Goal: Task Accomplishment & Management: Manage account settings

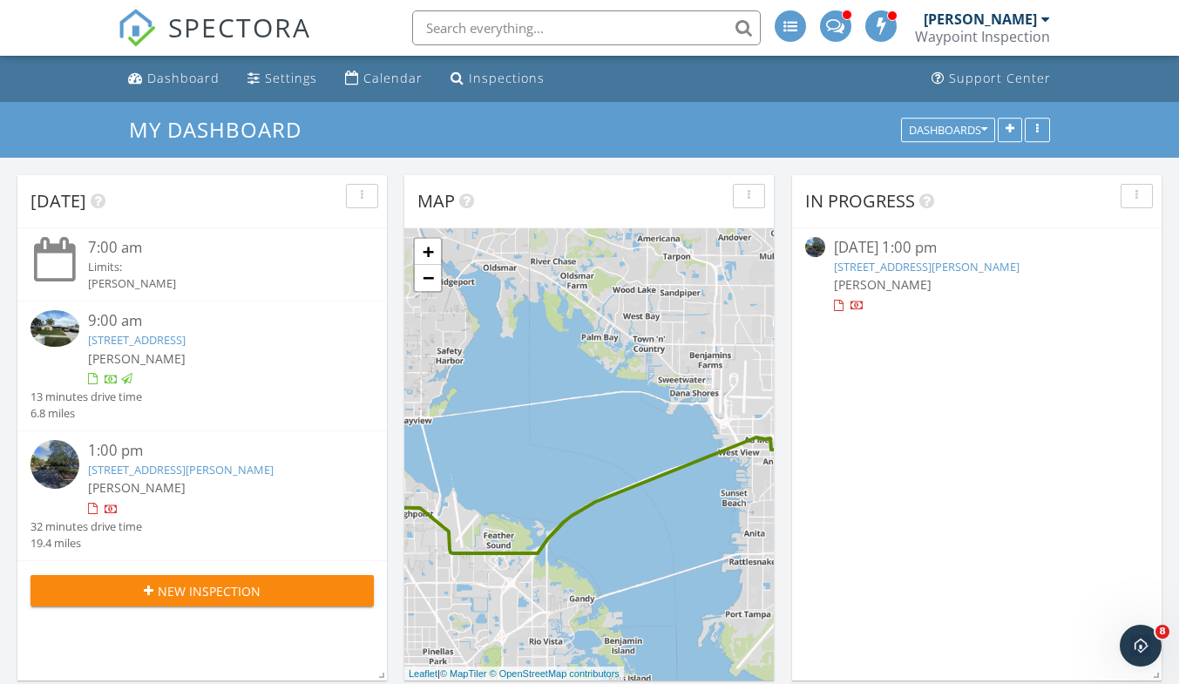
click at [186, 340] on link "15538 Darien Way, Clearwater, FL 33764" at bounding box center [137, 340] width 98 height 16
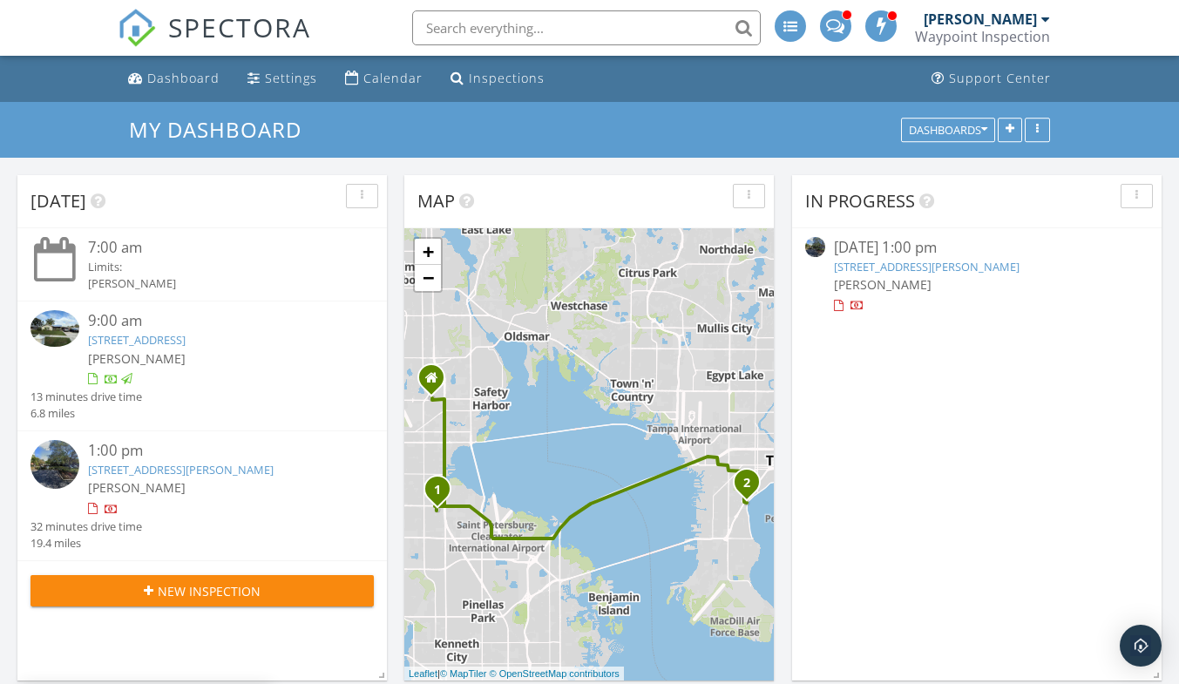
click at [221, 470] on link "2912 W Santiago St 903, Tampa, FL 33629" at bounding box center [181, 470] width 186 height 16
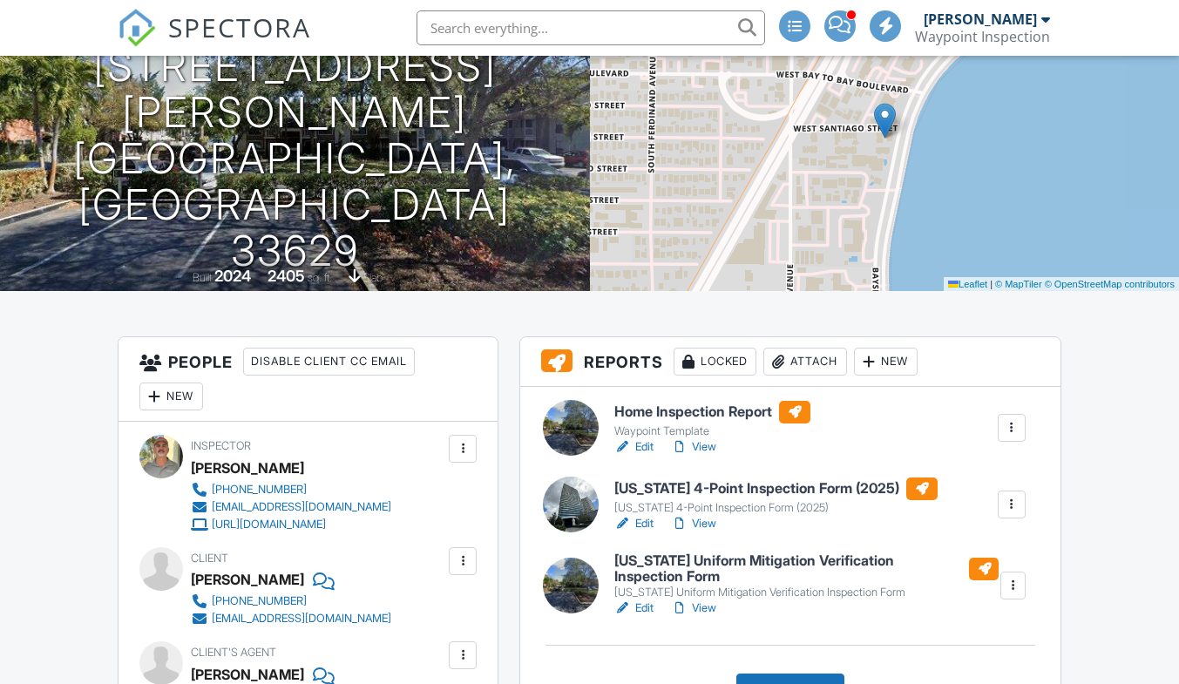
scroll to position [174, 0]
click at [707, 525] on link "View" at bounding box center [693, 523] width 45 height 17
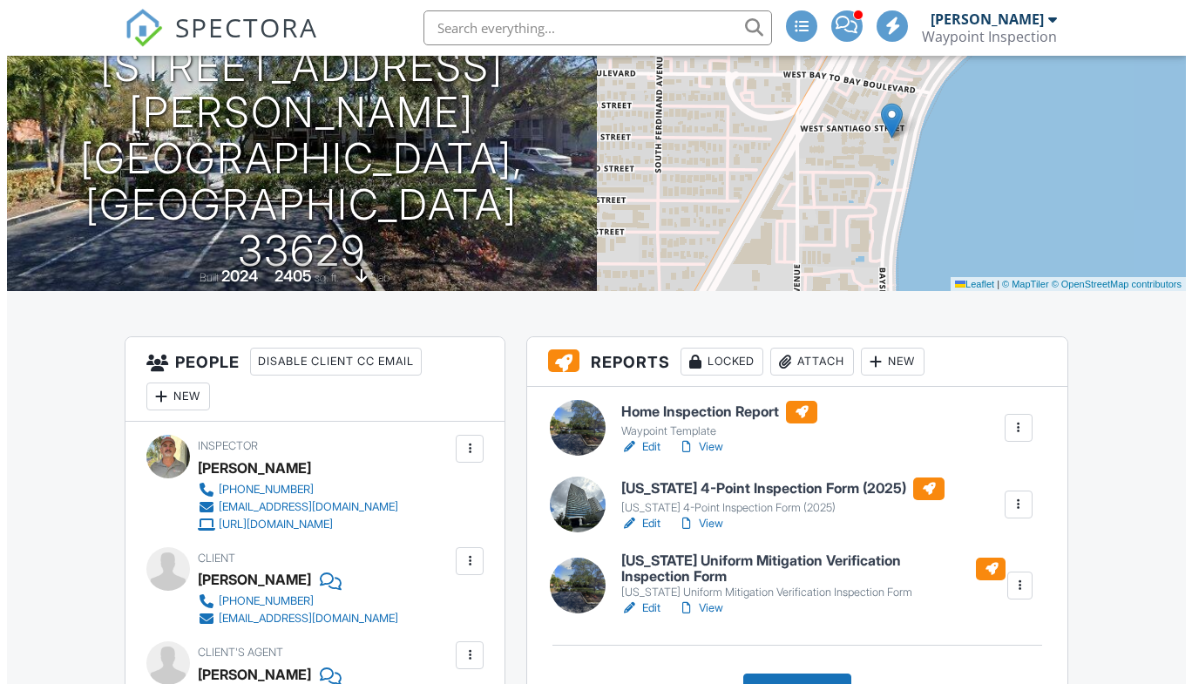
scroll to position [0, 0]
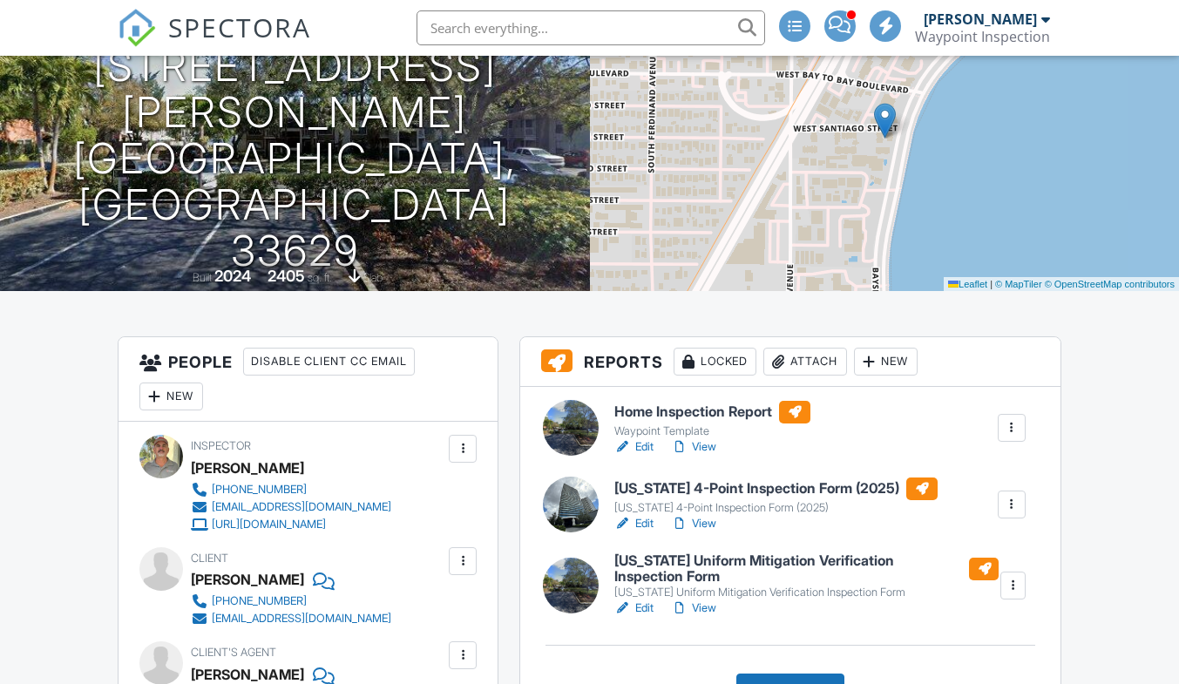
click at [706, 608] on link "View" at bounding box center [693, 608] width 45 height 17
click at [1014, 499] on div at bounding box center [1011, 504] width 17 height 17
click at [970, 640] on div "Delete" at bounding box center [960, 640] width 37 height 19
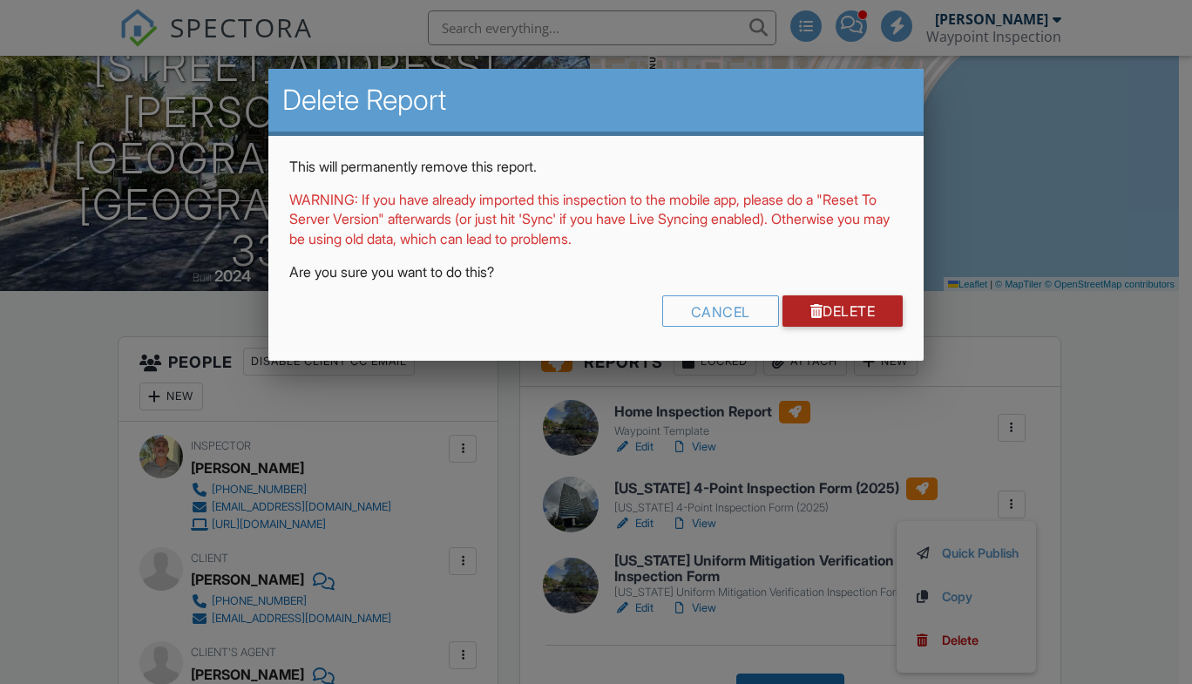
click at [852, 311] on link "Delete" at bounding box center [843, 310] width 121 height 31
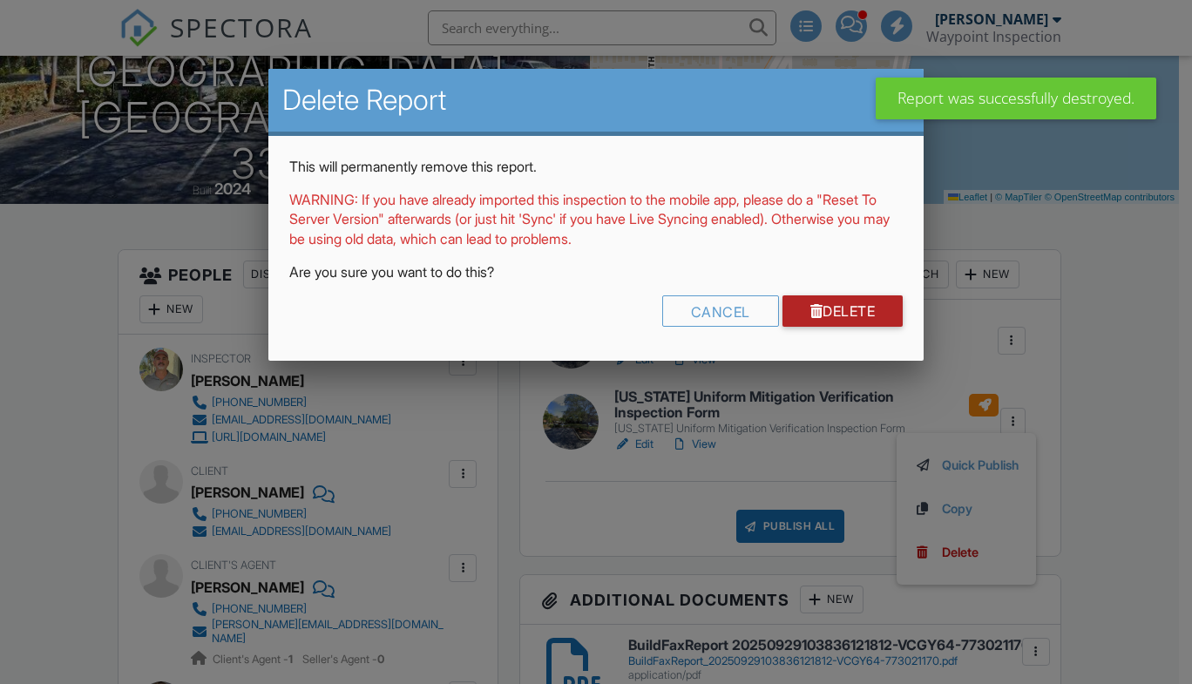
click at [842, 309] on link "Delete" at bounding box center [843, 310] width 121 height 31
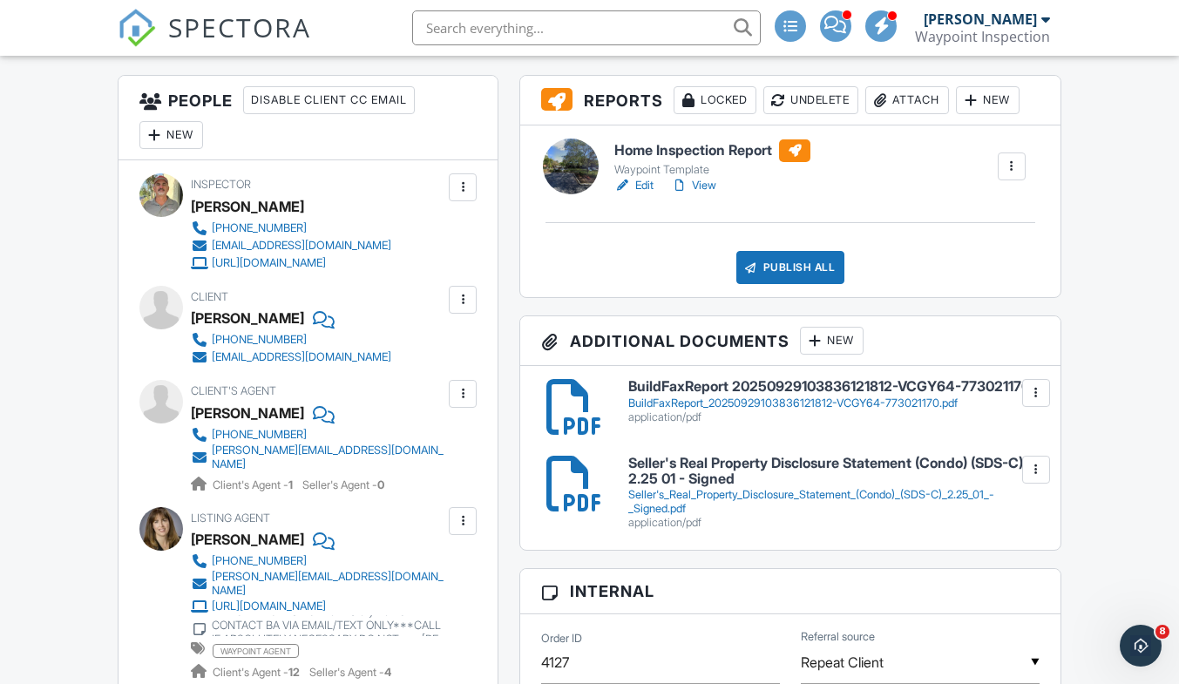
scroll to position [174, 0]
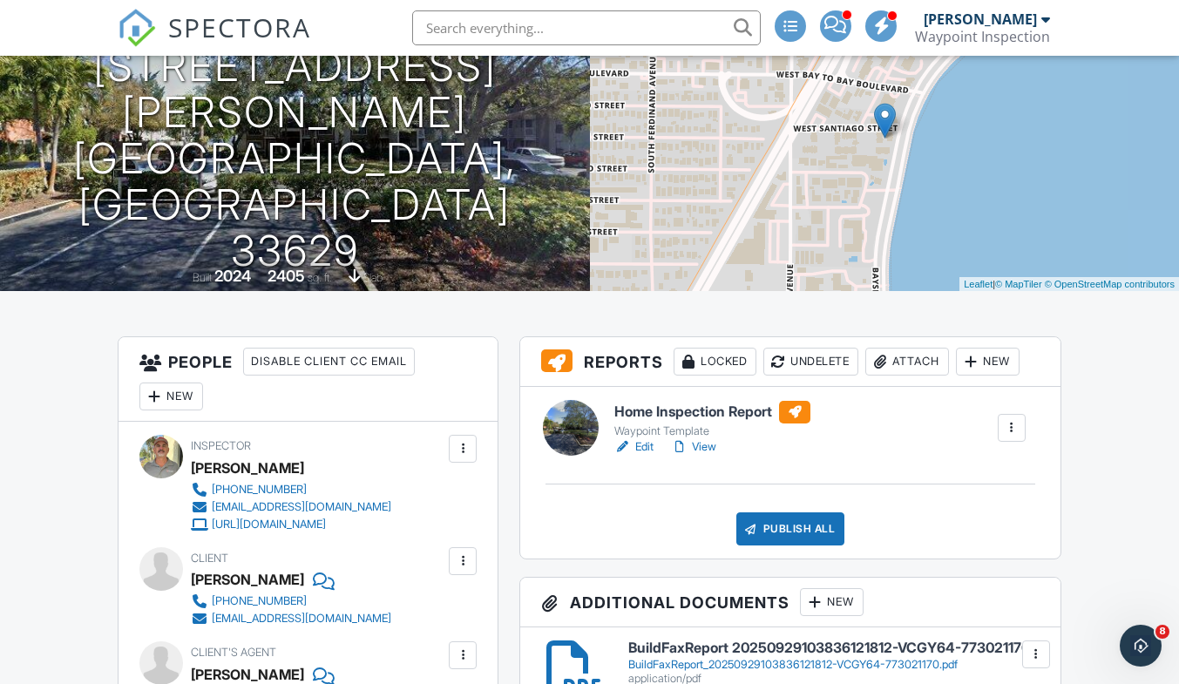
click at [707, 445] on link "View" at bounding box center [693, 446] width 45 height 17
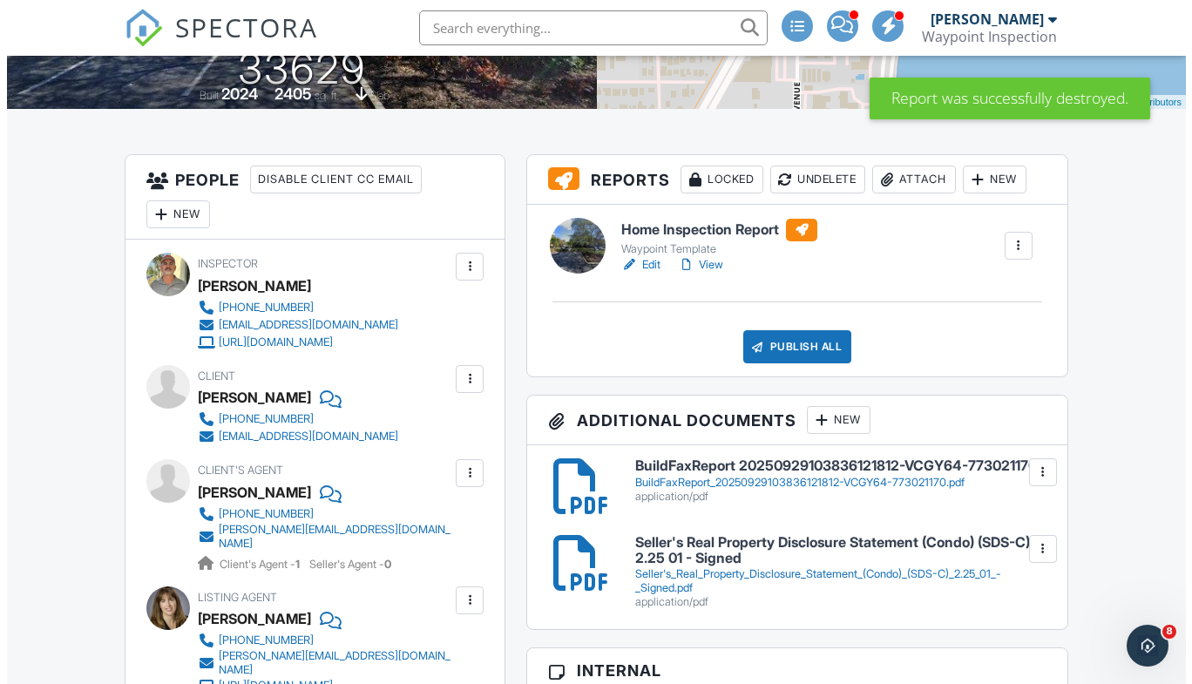
scroll to position [284, 0]
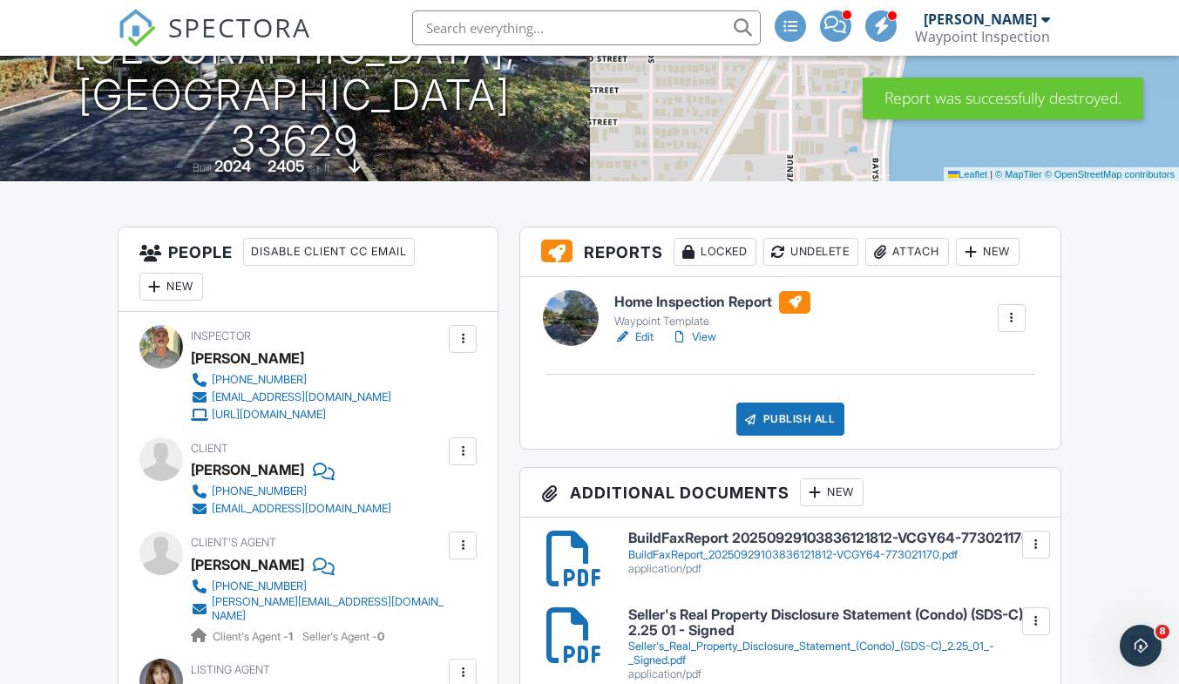
click at [787, 426] on div "Publish All" at bounding box center [790, 419] width 109 height 33
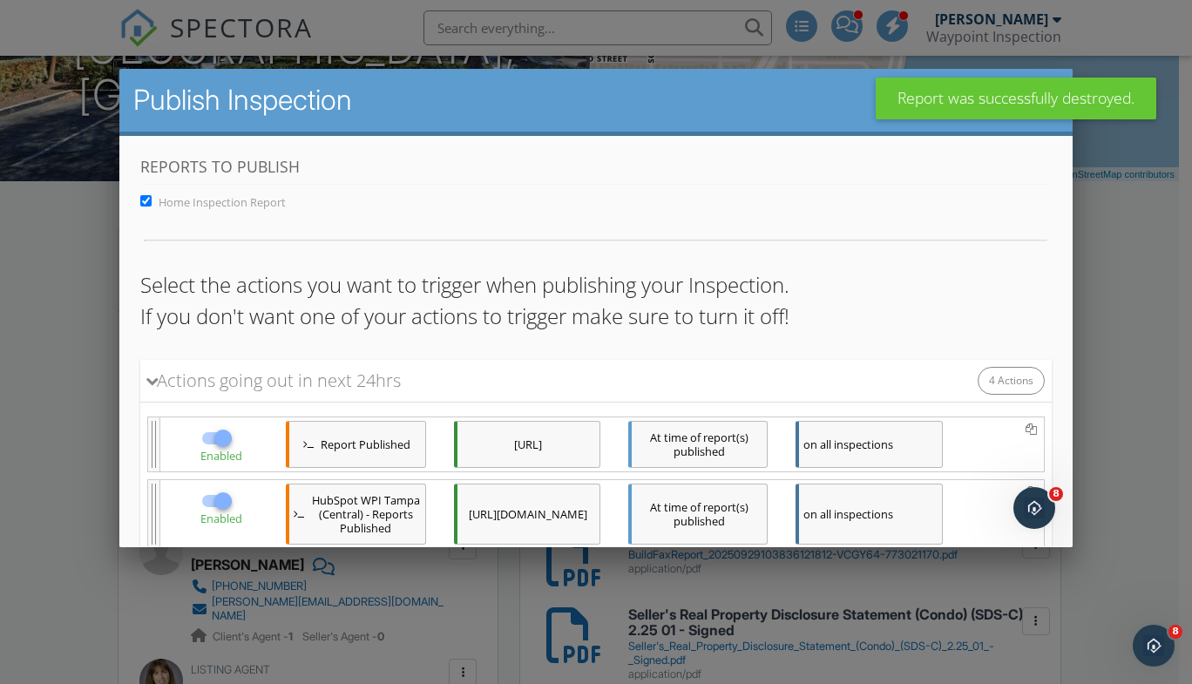
scroll to position [288, 0]
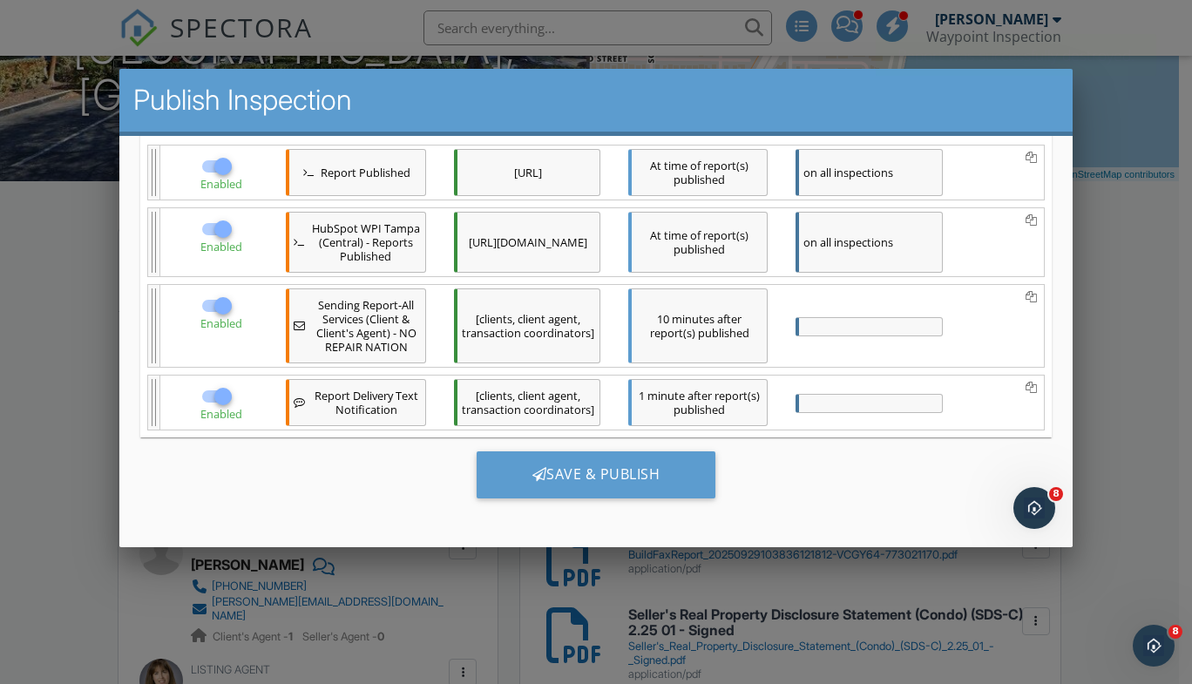
click at [594, 473] on div "Save & Publish" at bounding box center [596, 474] width 240 height 47
